Goal: Ask a question: Seek information or help from site administrators or community

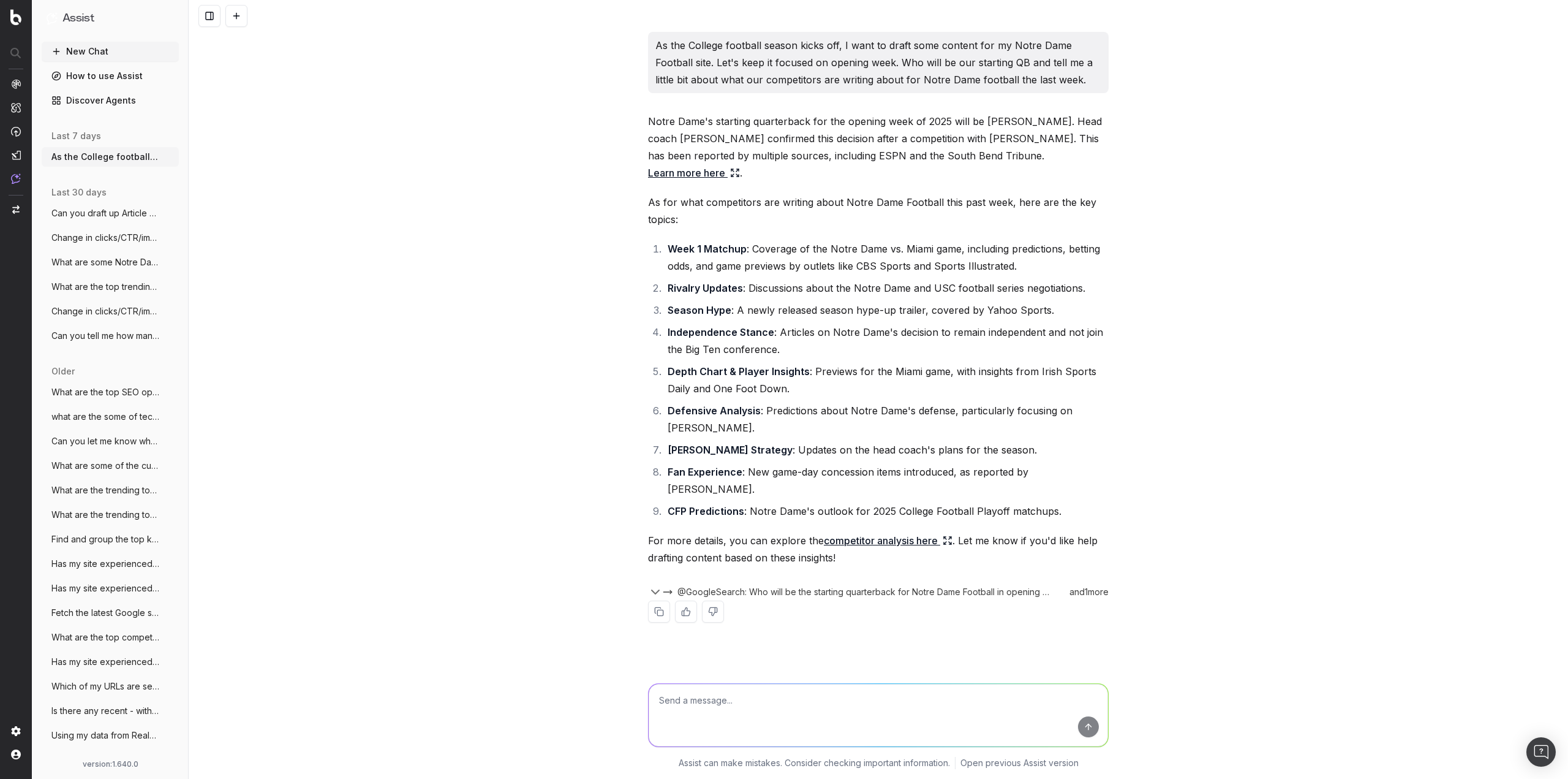
click at [99, 51] on button "New Chat" at bounding box center [110, 51] width 137 height 19
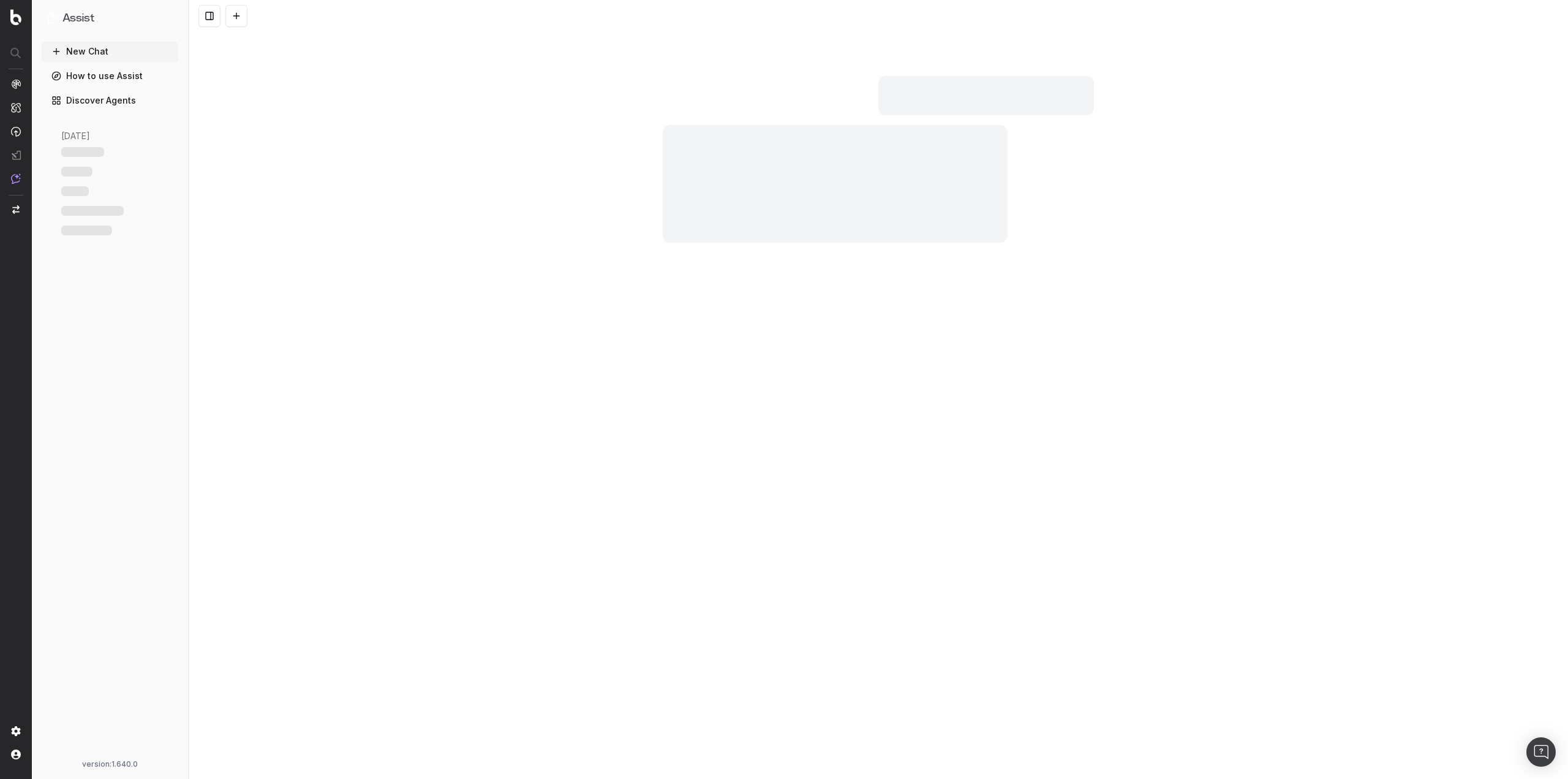
scroll to position [1181, 0]
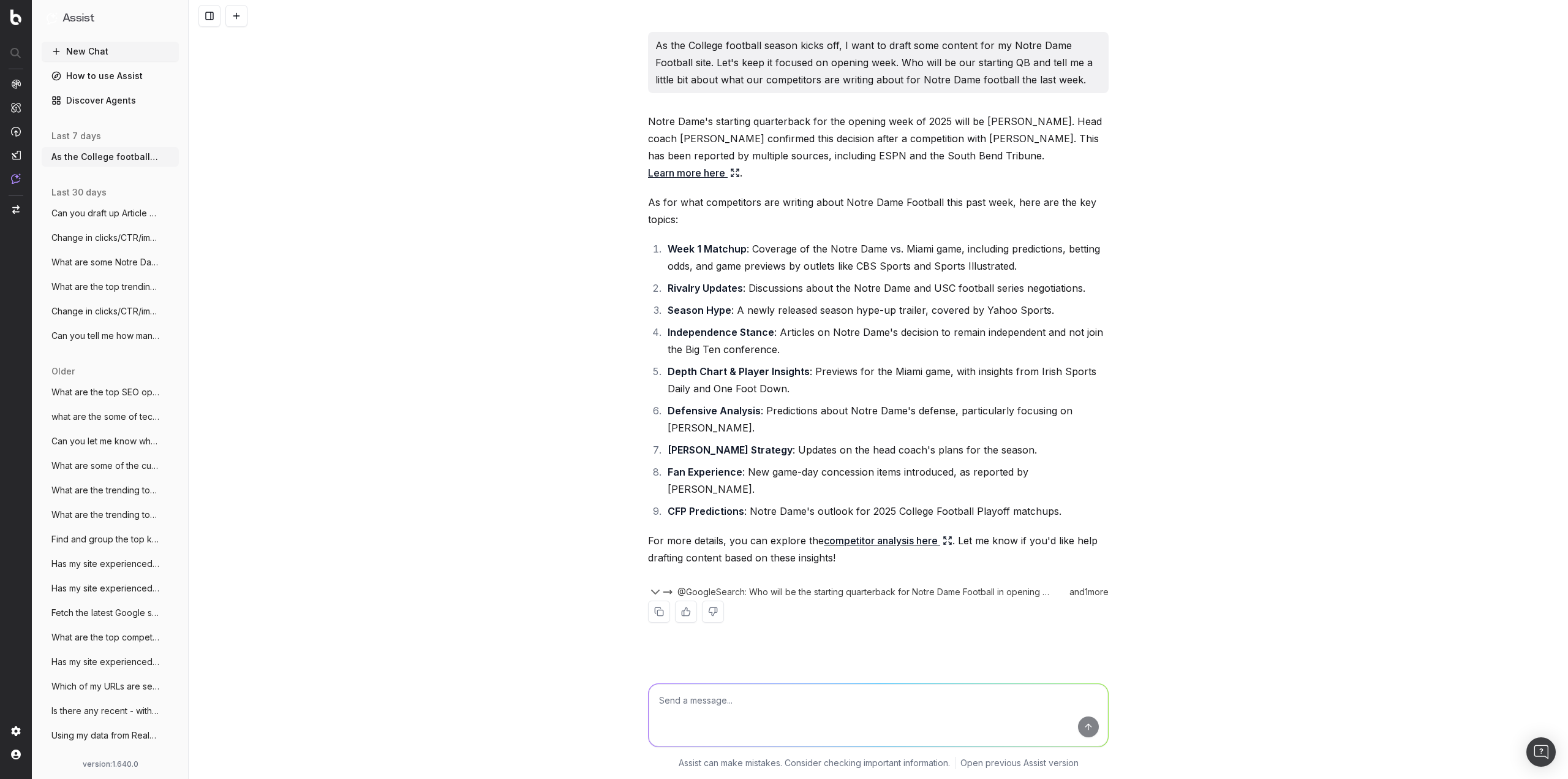
click at [118, 54] on button "New Chat" at bounding box center [110, 51] width 137 height 19
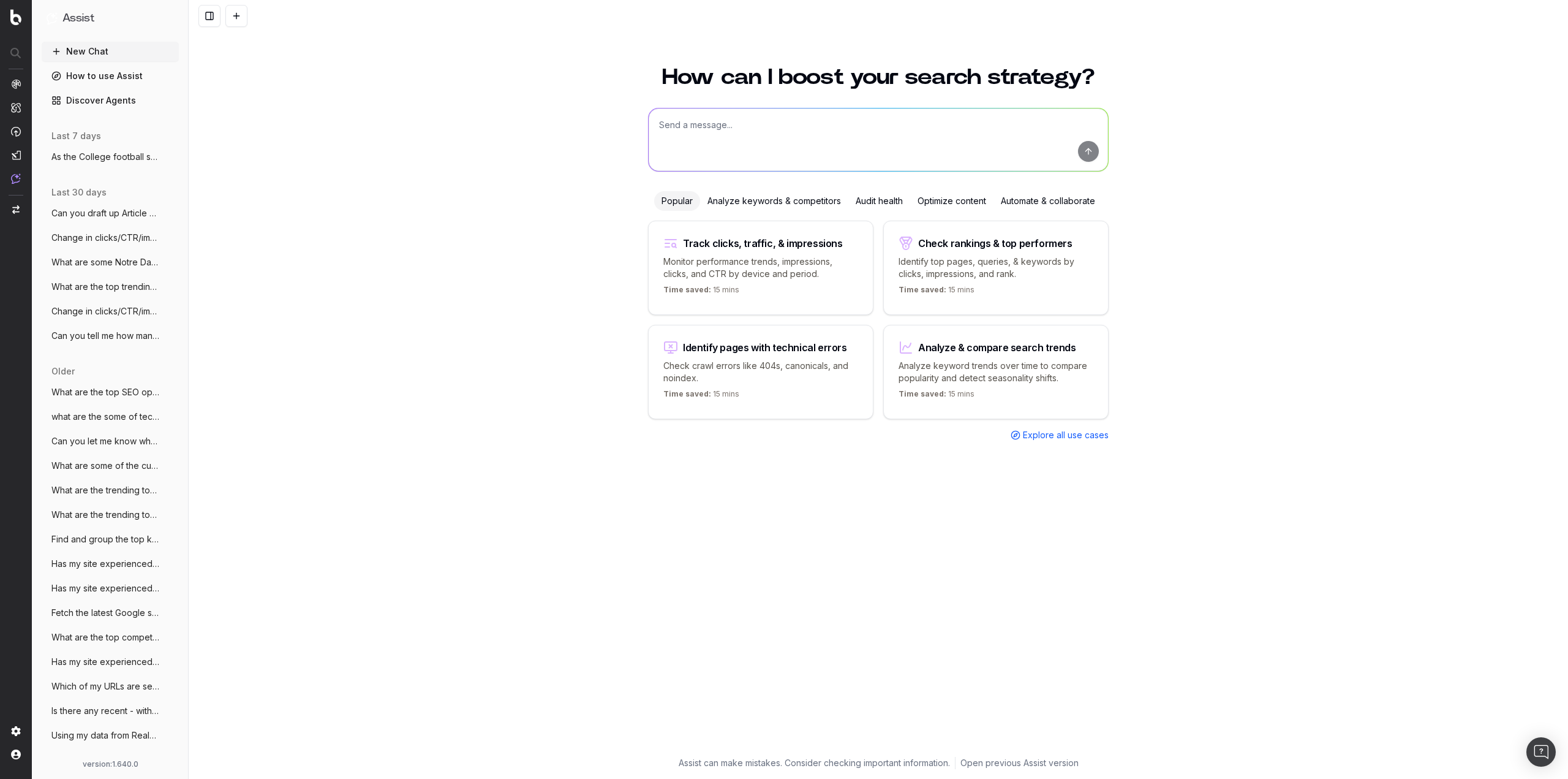
drag, startPoint x: 507, startPoint y: 167, endPoint x: 663, endPoint y: 146, distance: 157.4
click at [507, 167] on div "How can I boost your search strategy? Popular Analyze keywords & competitors Au…" at bounding box center [878, 414] width 1380 height 727
click at [713, 143] on textarea at bounding box center [879, 139] width 460 height 63
type textarea "I want to draft a piece of content for my site [DOMAIN_NAME]. My site covers No…"
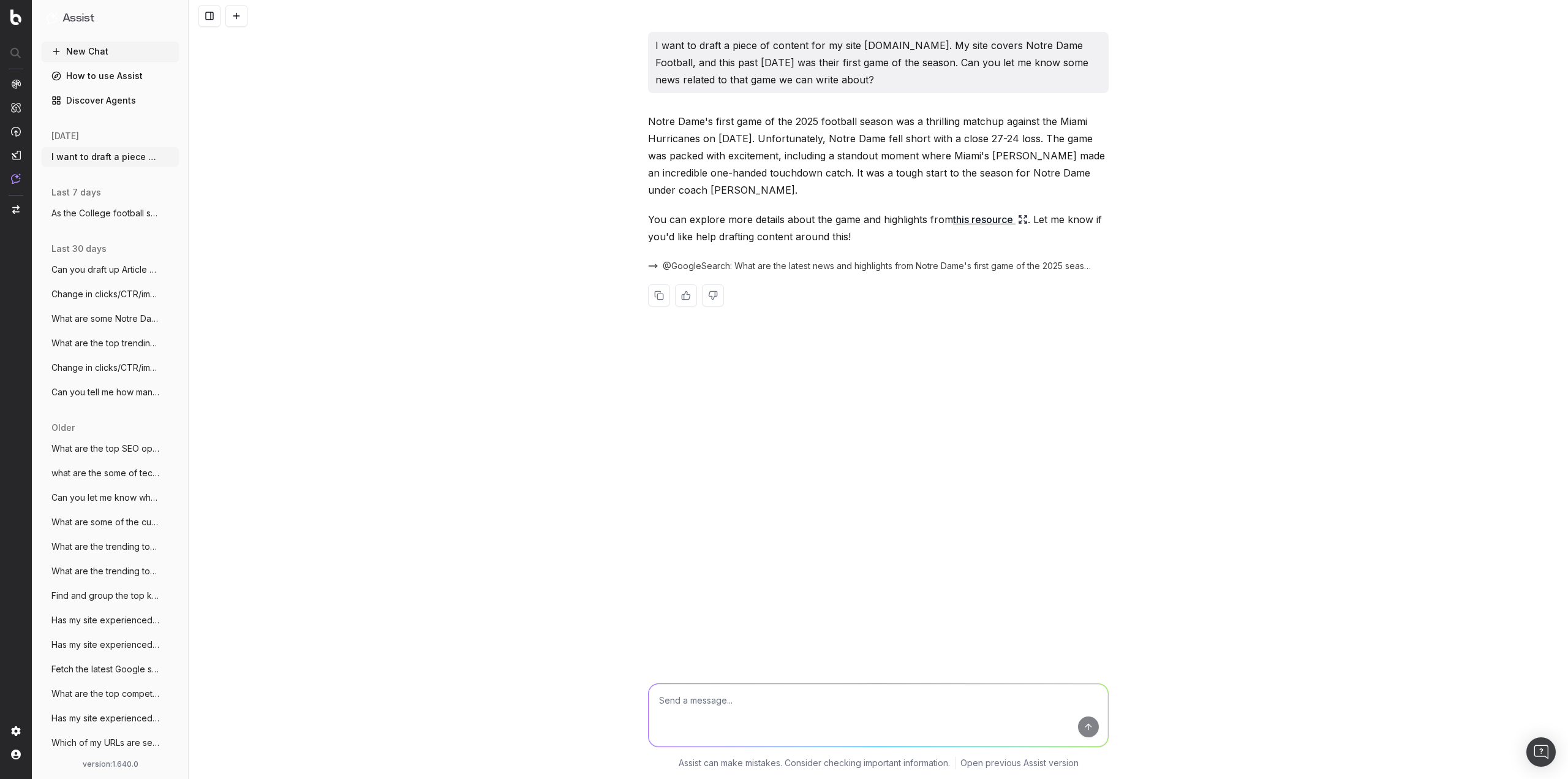
click at [980, 220] on link "this resource" at bounding box center [990, 219] width 74 height 17
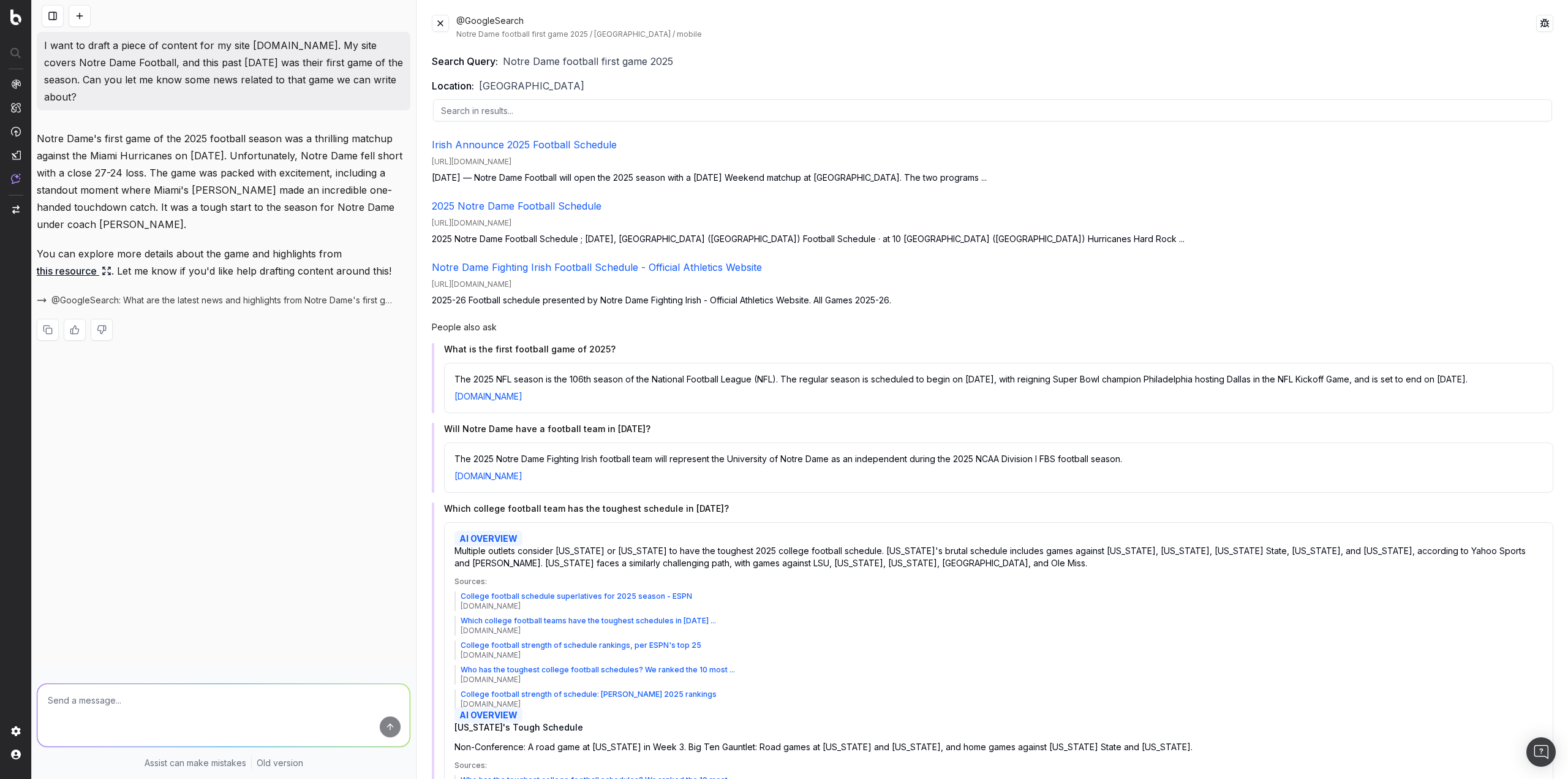
click at [266, 704] on textarea at bounding box center [224, 714] width 373 height 63
click at [447, 17] on button at bounding box center [440, 23] width 17 height 17
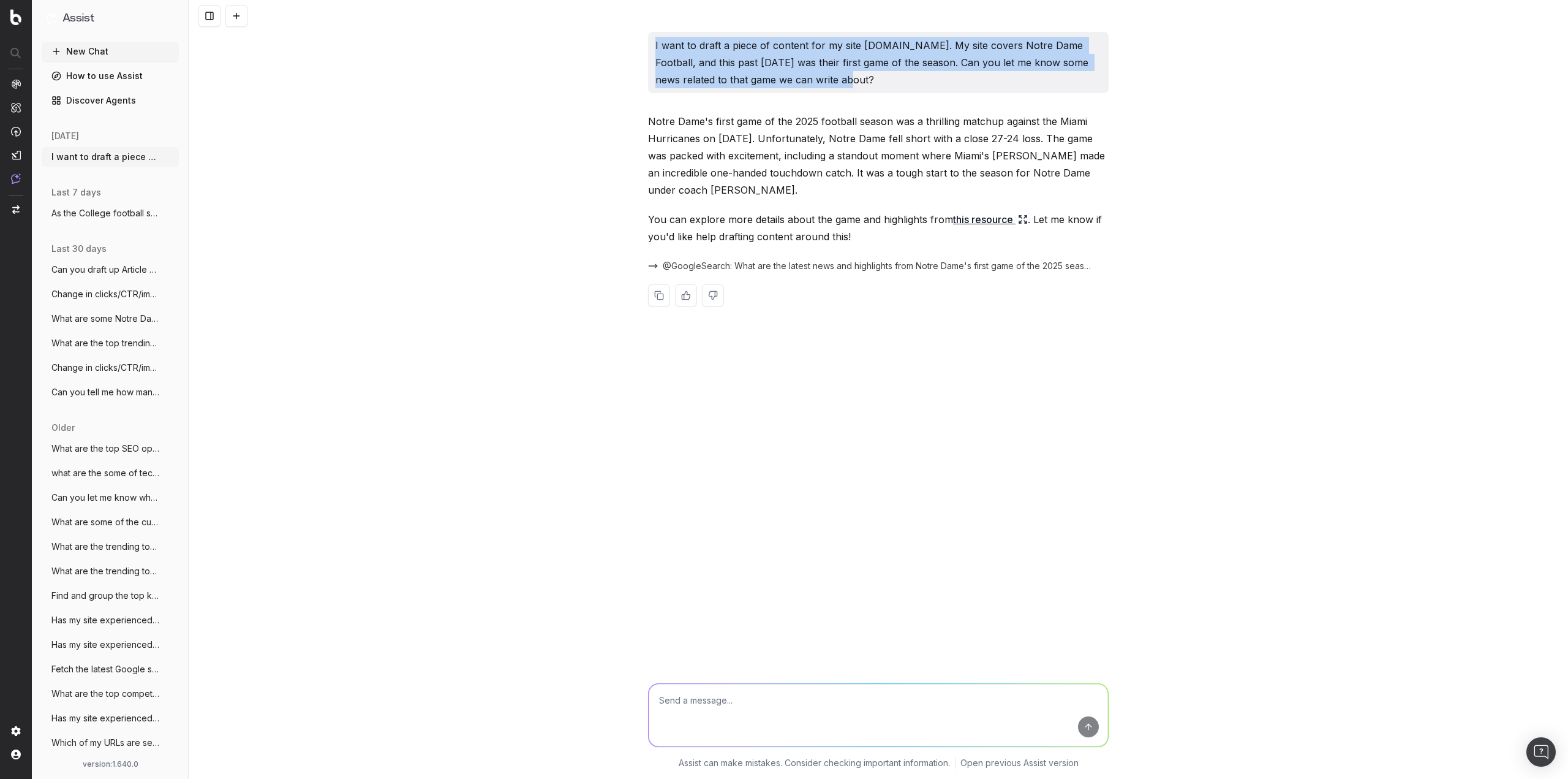
drag, startPoint x: 806, startPoint y: 88, endPoint x: 653, endPoint y: 49, distance: 157.9
click at [653, 49] on div "I want to draft a piece of content for my site [DOMAIN_NAME]. My site covers No…" at bounding box center [878, 62] width 461 height 61
copy p "I want to draft a piece of content for my site [DOMAIN_NAME]. My site covers No…"
click at [170, 154] on circle "button" at bounding box center [170, 153] width 1 height 1
click at [238, 154] on icon at bounding box center [238, 154] width 8 height 0
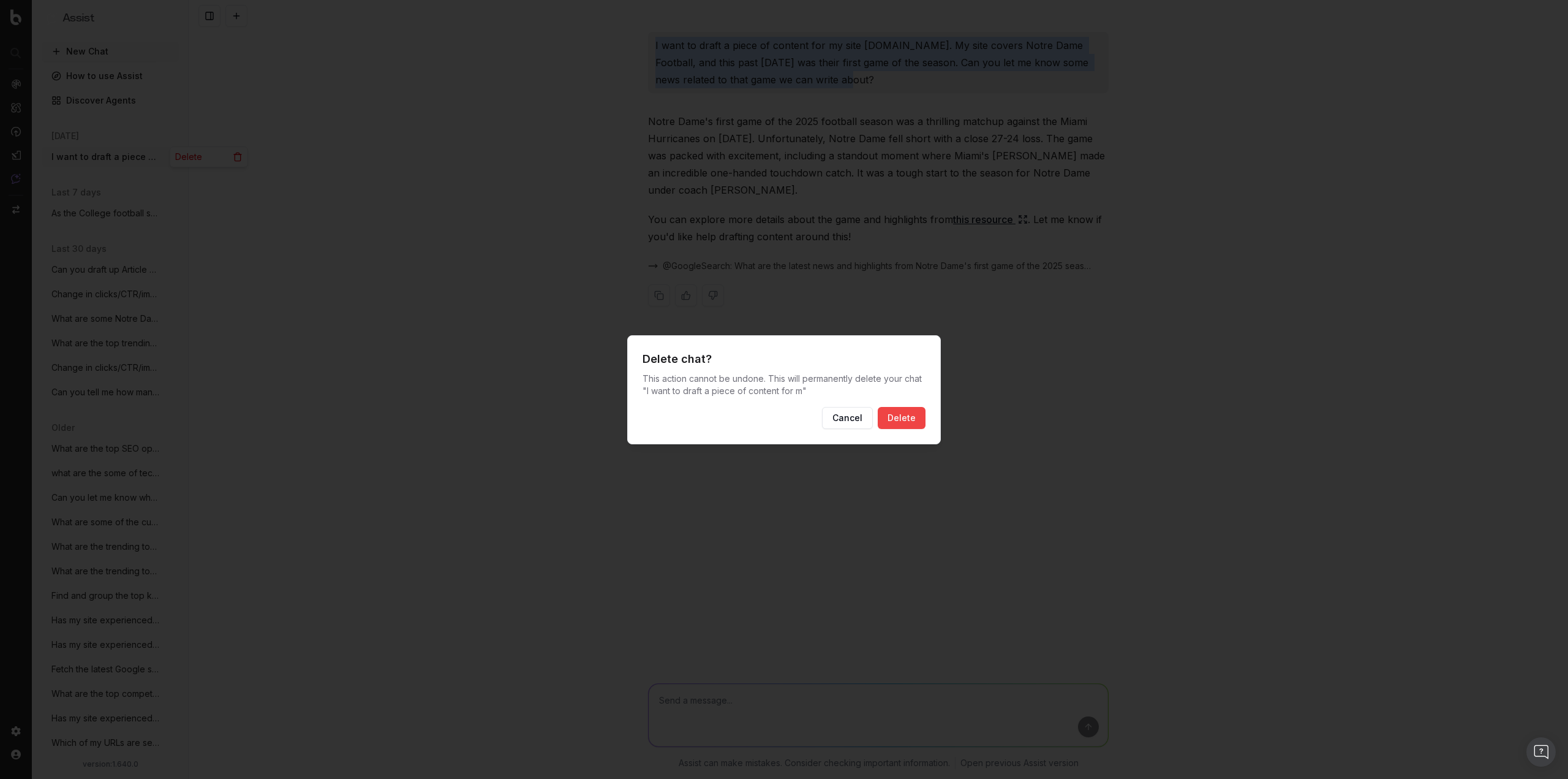
drag, startPoint x: 907, startPoint y: 418, endPoint x: 887, endPoint y: 416, distance: 20.1
click at [907, 418] on button "Delete" at bounding box center [901, 417] width 47 height 22
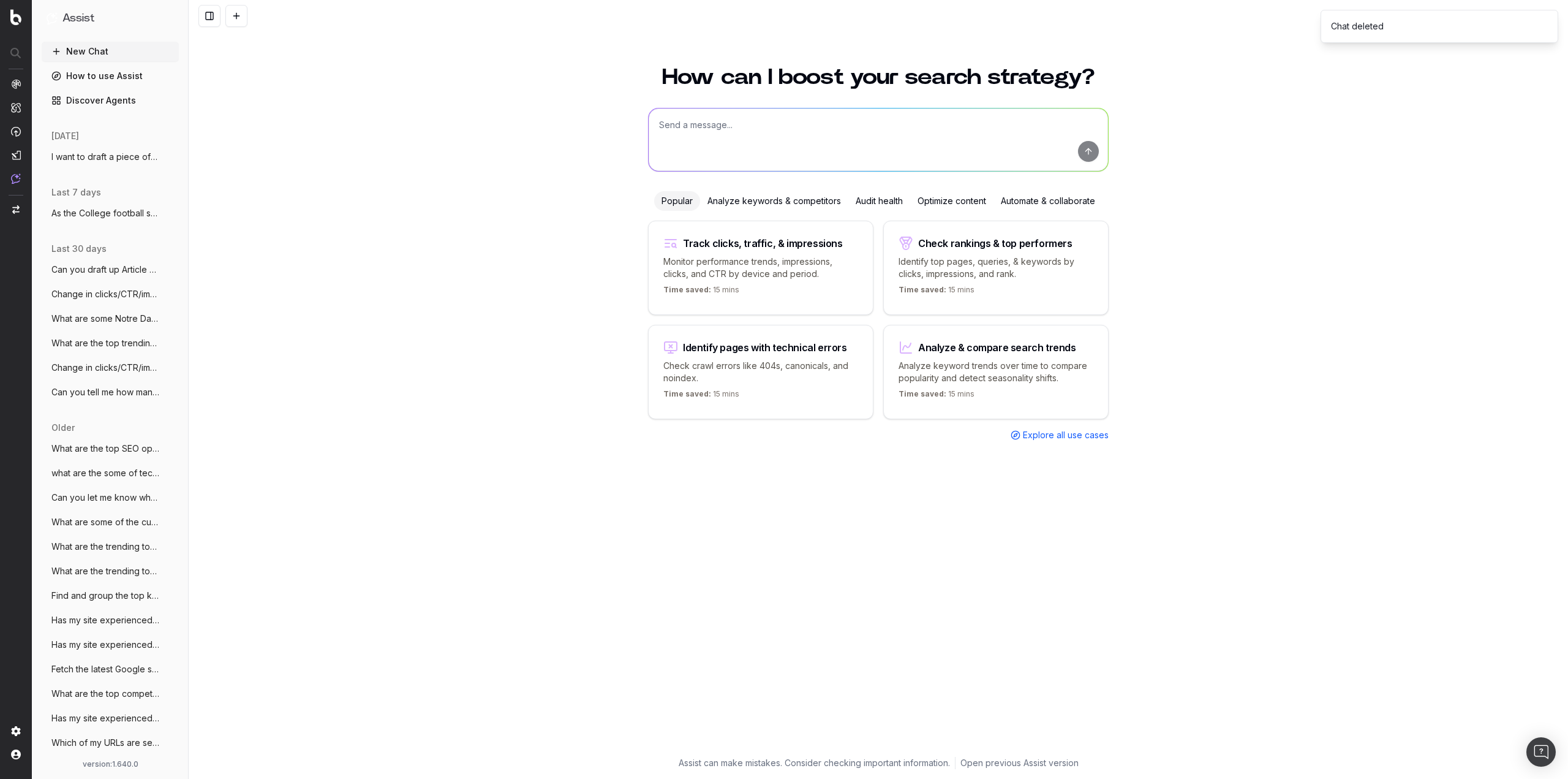
click at [103, 49] on button "New Chat" at bounding box center [110, 51] width 137 height 19
click at [727, 149] on textarea at bounding box center [879, 139] width 460 height 63
paste textarea "I want to draft a piece of content for my site [DOMAIN_NAME]. My site covers No…"
drag, startPoint x: 884, startPoint y: 124, endPoint x: 907, endPoint y: 179, distance: 59.6
click at [896, 181] on div "How can I boost your search strategy? I want to draft a piece of content for my…" at bounding box center [878, 403] width 470 height 705
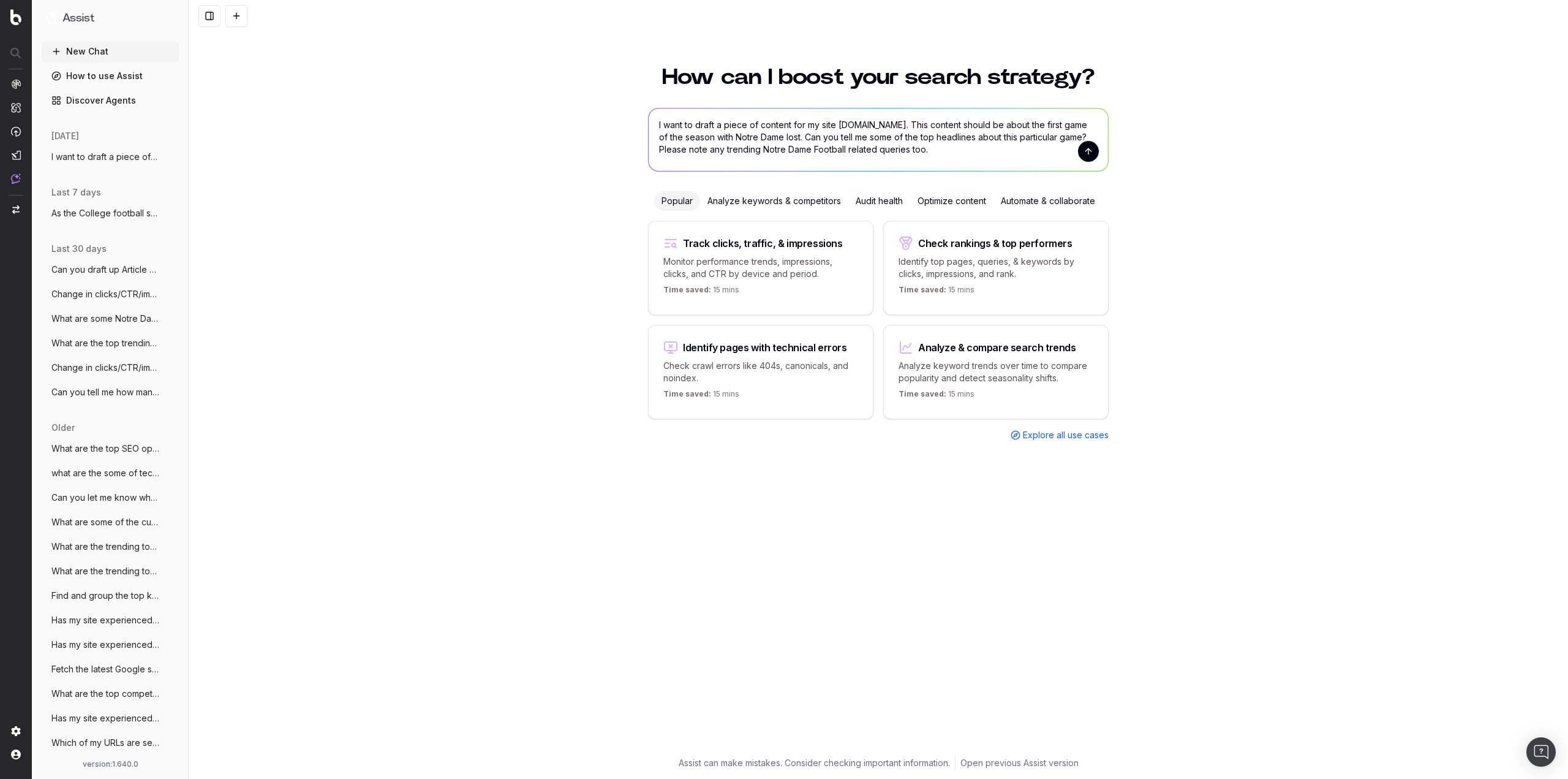
type textarea "I want to draft a piece of content for my site [DOMAIN_NAME]. This content shou…"
